Goal: Information Seeking & Learning: Learn about a topic

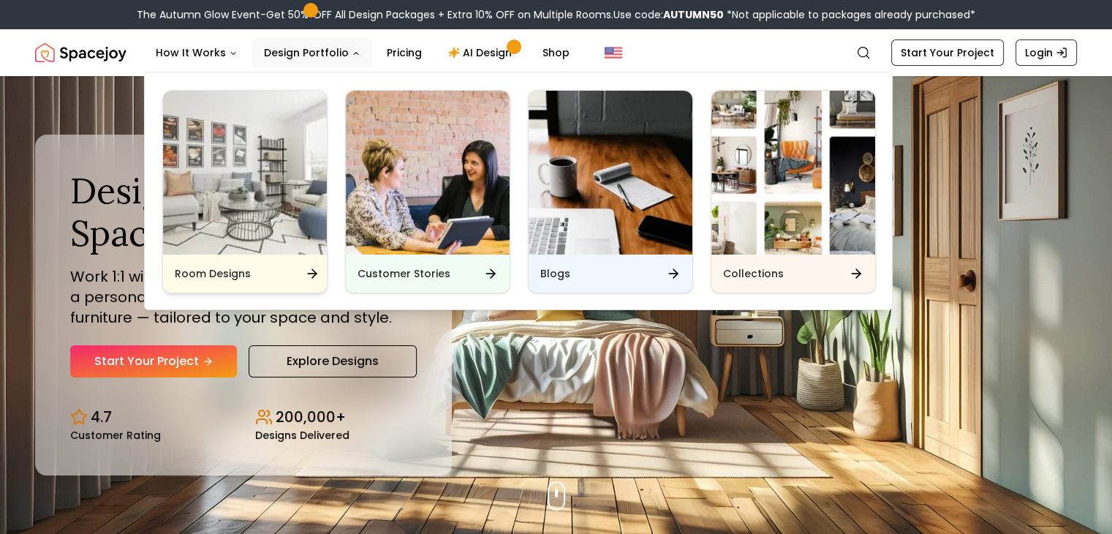
click at [233, 121] on img "Main" at bounding box center [245, 173] width 164 height 164
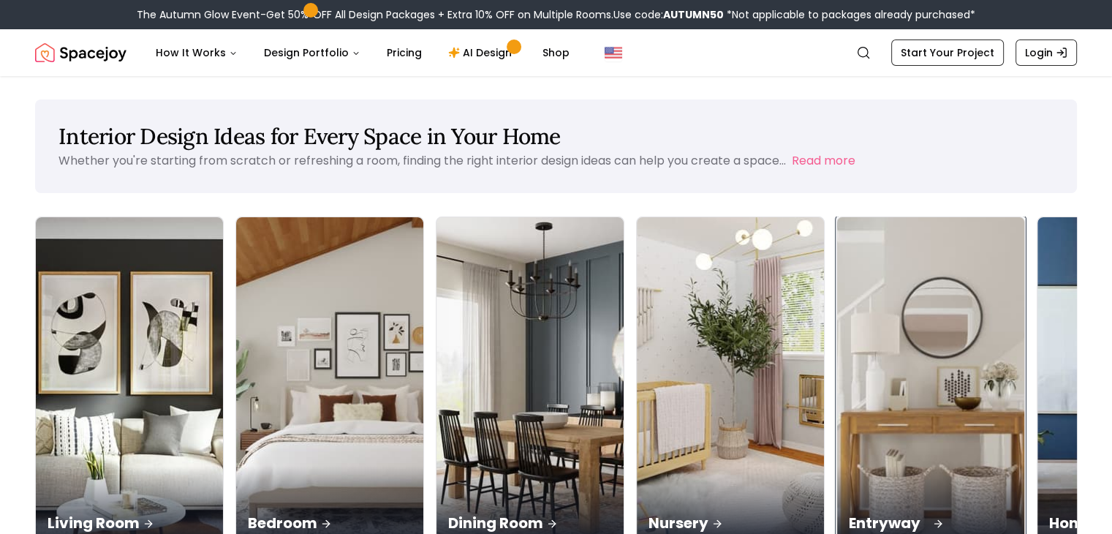
click at [837, 466] on div "Entryway" at bounding box center [930, 507] width 187 height 82
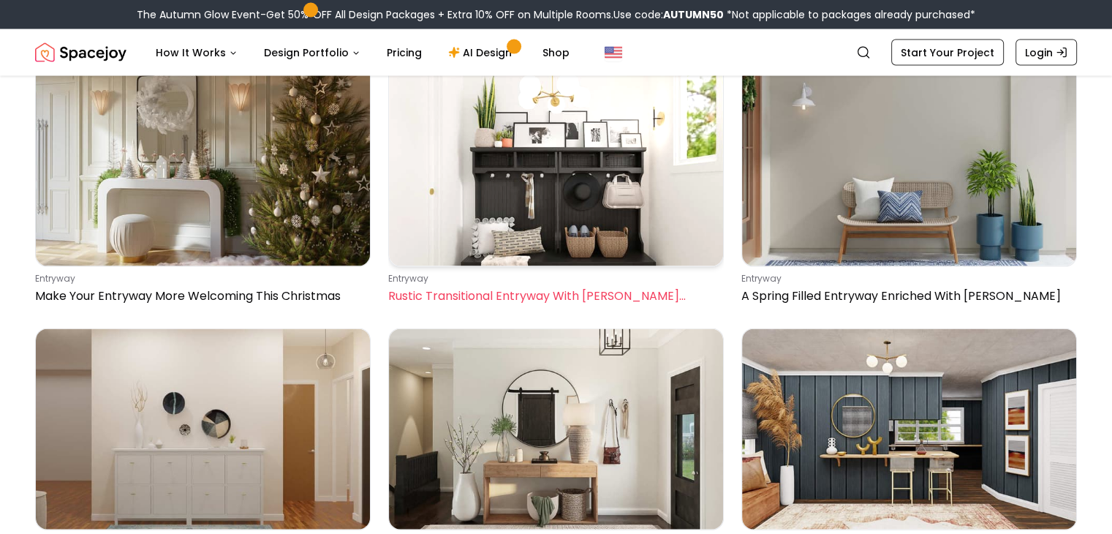
scroll to position [3145, 0]
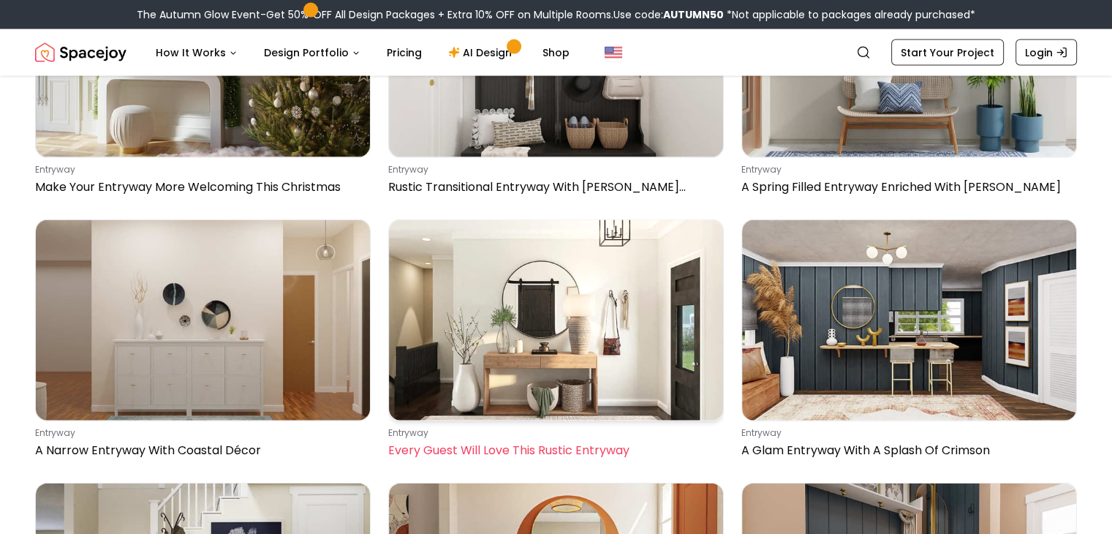
click at [565, 337] on img at bounding box center [556, 320] width 334 height 200
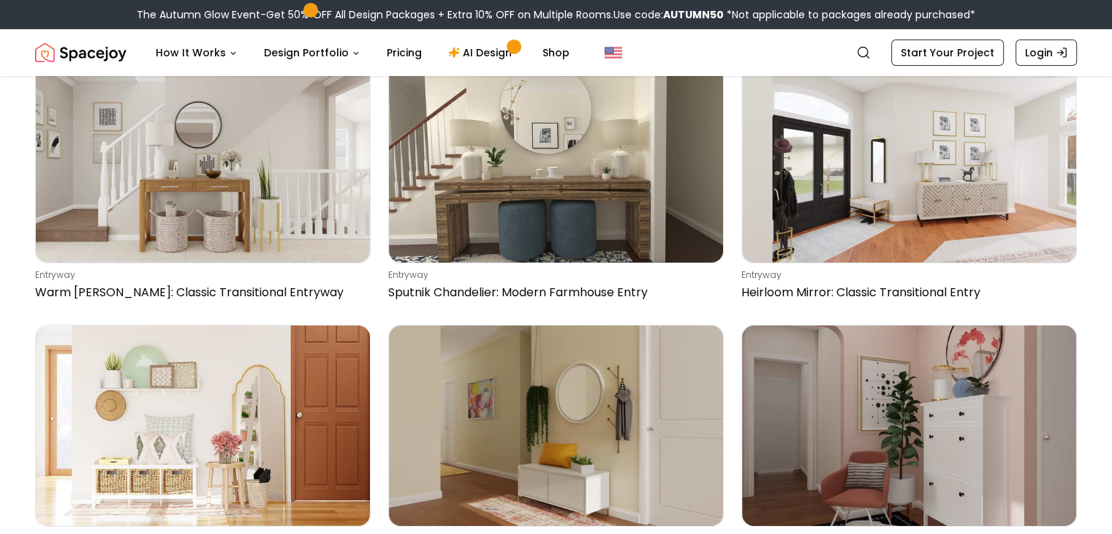
scroll to position [5266, 0]
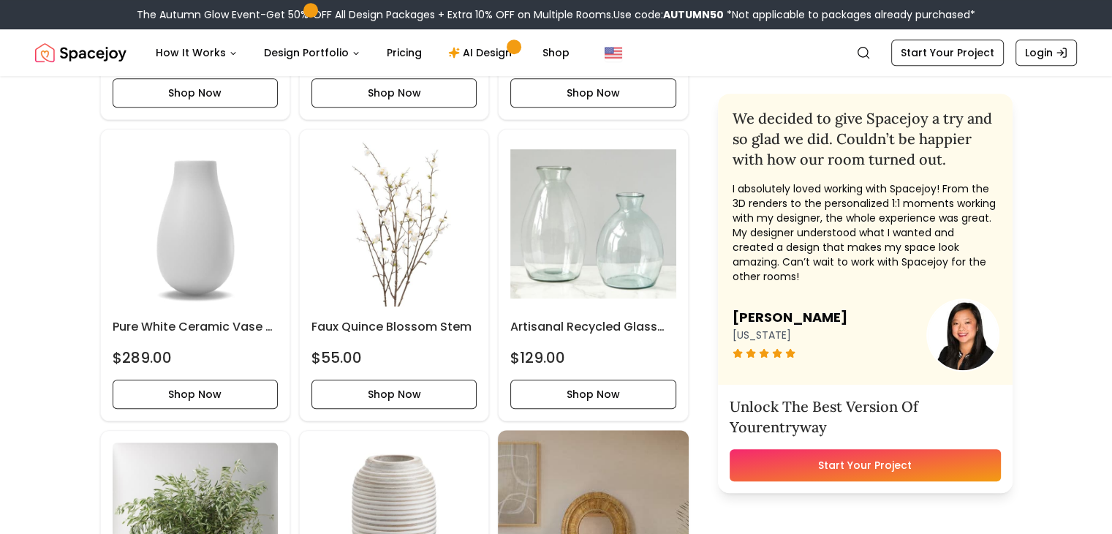
scroll to position [951, 0]
